Goal: Task Accomplishment & Management: Manage account settings

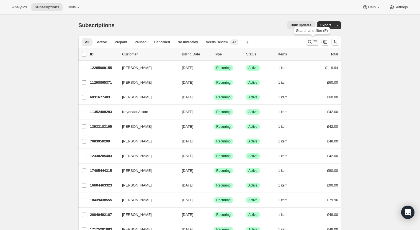
click at [309, 41] on icon "Search and filter results" at bounding box center [310, 42] width 6 height 6
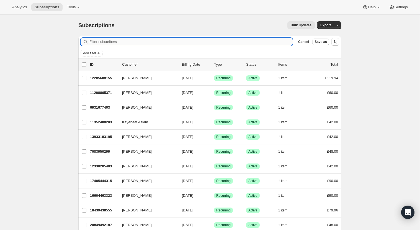
click at [173, 40] on input "Filter subscribers" at bounding box center [190, 42] width 203 height 8
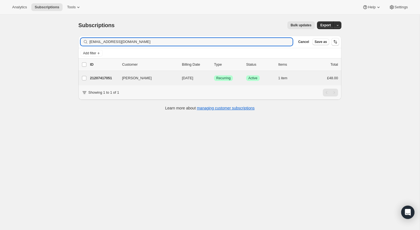
type input "[EMAIL_ADDRESS][DOMAIN_NAME]"
click at [216, 81] on div "[PERSON_NAME] 21207417051 [PERSON_NAME] [DATE] Success Recurring Success Active…" at bounding box center [209, 78] width 263 height 14
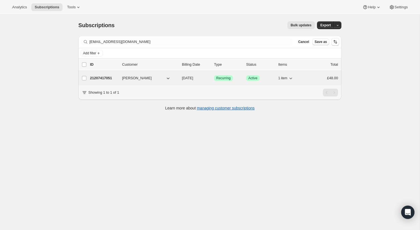
click at [204, 79] on p "[DATE]" at bounding box center [196, 78] width 28 height 6
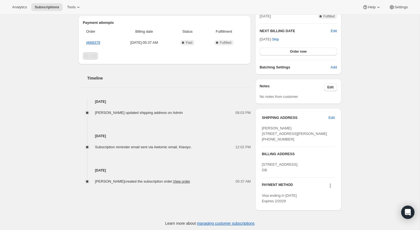
scroll to position [133, 0]
click at [331, 120] on button "Edit" at bounding box center [331, 118] width 13 height 9
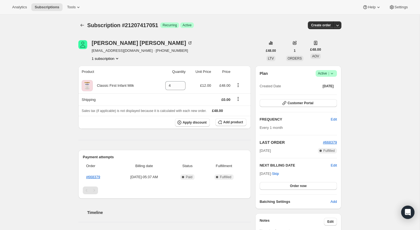
select select "[GEOGRAPHIC_DATA]"
select select "ENG"
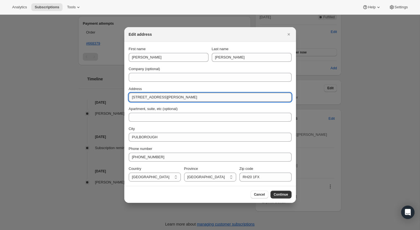
click at [169, 96] on input "[STREET_ADDRESS][PERSON_NAME]" at bounding box center [210, 97] width 163 height 9
type input "[STREET_ADDRESS][PERSON_NAME]"
click at [154, 107] on span "Apartment, suite, etc (optional)" at bounding box center [153, 109] width 49 height 4
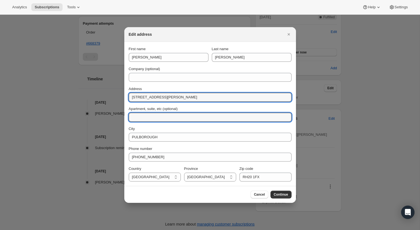
click at [154, 113] on input "Apartment, suite, etc (optional)" at bounding box center [210, 117] width 163 height 9
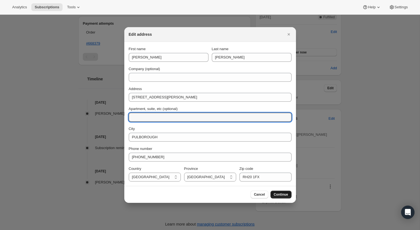
click at [285, 194] on span "Continue" at bounding box center [281, 194] width 14 height 4
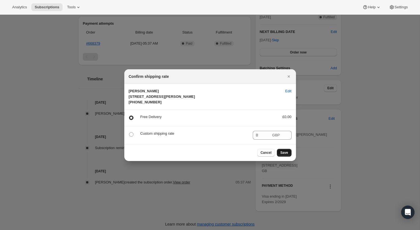
click at [282, 155] on span "Save" at bounding box center [284, 152] width 8 height 4
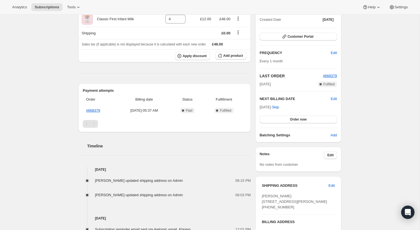
scroll to position [65, 0]
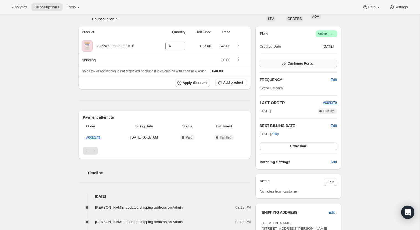
click at [290, 63] on span "Customer Portal" at bounding box center [301, 63] width 26 height 4
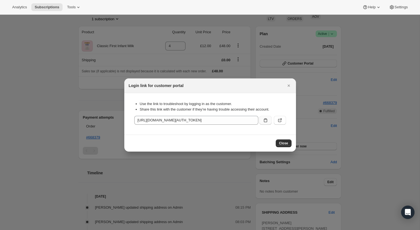
click at [267, 119] on icon ":ret:" at bounding box center [266, 120] width 6 height 6
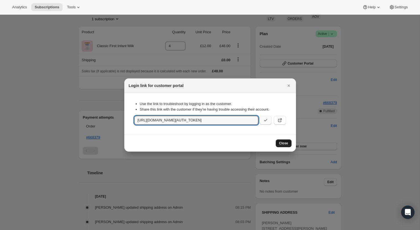
click at [286, 144] on span "Close" at bounding box center [283, 143] width 9 height 4
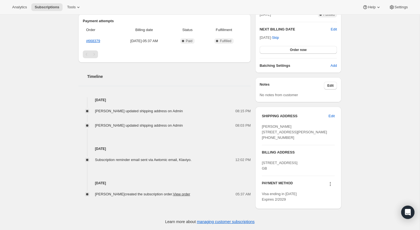
scroll to position [64, 0]
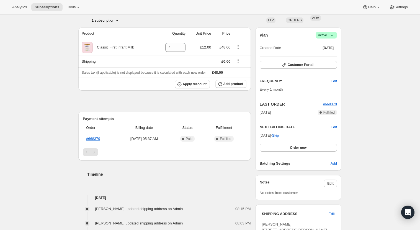
click at [279, 69] on div "Plan Success Active | Created Date [DATE] Customer Portal FREQUENCY Edit Every …" at bounding box center [298, 99] width 77 height 134
click at [278, 63] on button "Customer Portal" at bounding box center [298, 65] width 77 height 8
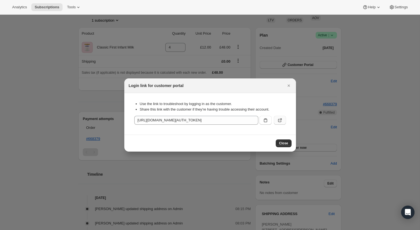
click at [280, 120] on icon ":ret:" at bounding box center [280, 120] width 6 height 6
